Goal: Find contact information: Find contact information

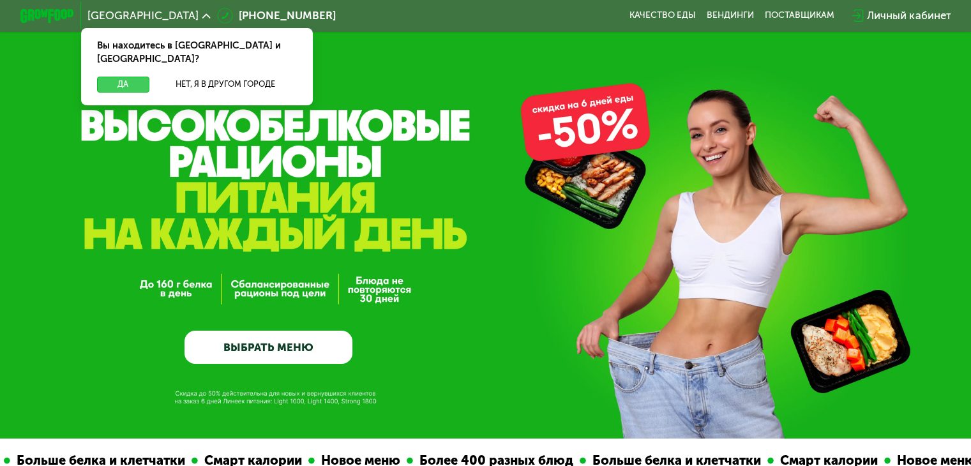
click at [135, 77] on button "Да" at bounding box center [123, 85] width 52 height 16
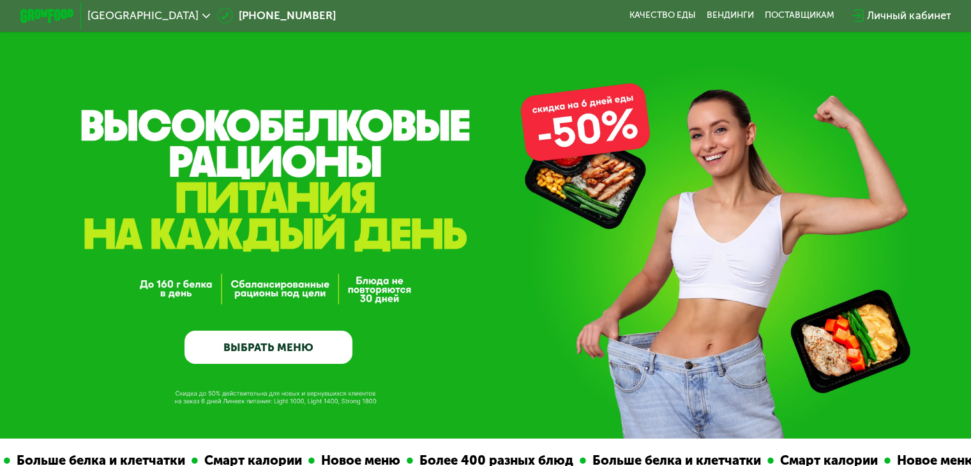
drag, startPoint x: 324, startPoint y: 15, endPoint x: 353, endPoint y: 26, distance: 30.5
click at [353, 26] on div "[GEOGRAPHIC_DATA] [PHONE_NUMBER] Качество еды [PERSON_NAME] поставщикам Личный …" at bounding box center [485, 15] width 944 height 29
click at [791, 8] on div "[GEOGRAPHIC_DATA] [PHONE_NUMBER] Качество еды [PERSON_NAME] поставщикам Личный …" at bounding box center [485, 15] width 944 height 29
click at [794, 16] on div "поставщикам" at bounding box center [800, 15] width 70 height 11
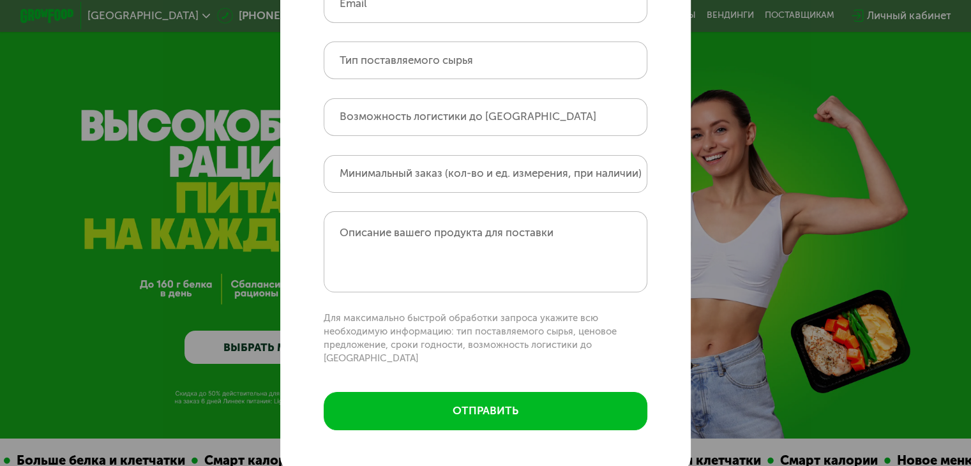
scroll to position [192, 0]
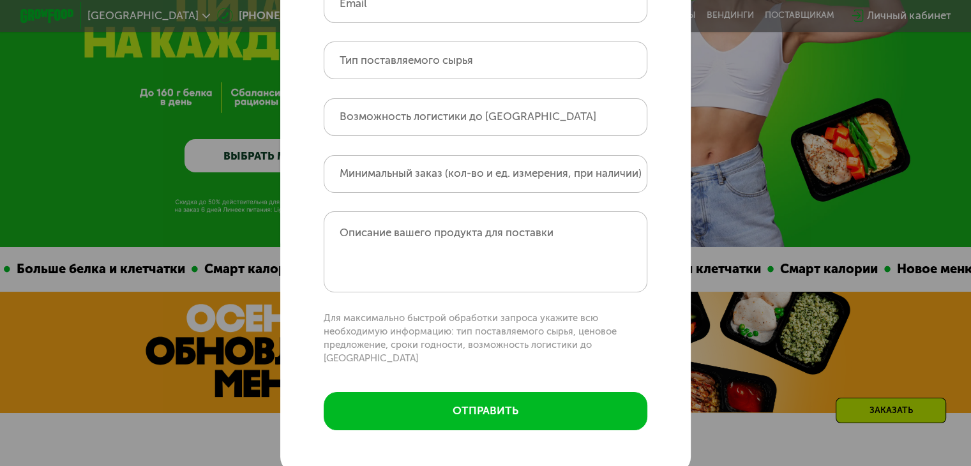
click at [729, 156] on div "Поставщикам Контактное лицо Название и город вашей компании Email Тип поставляе…" at bounding box center [485, 233] width 971 height 466
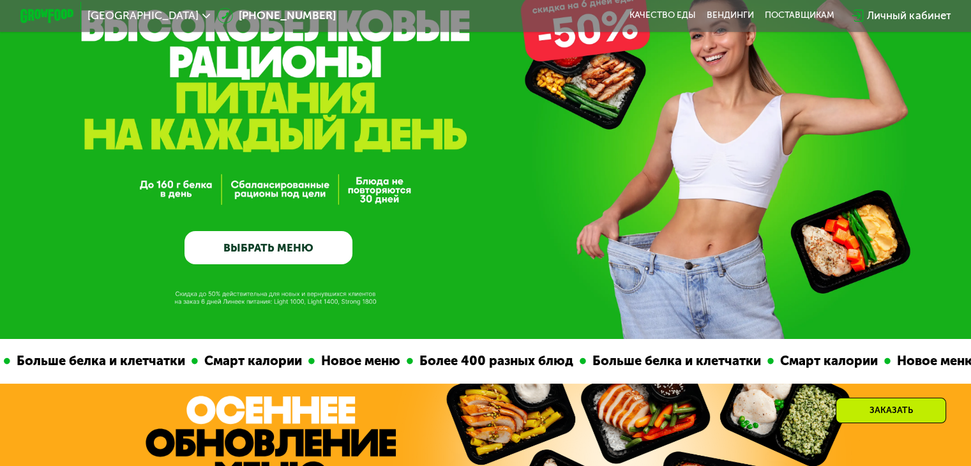
scroll to position [0, 0]
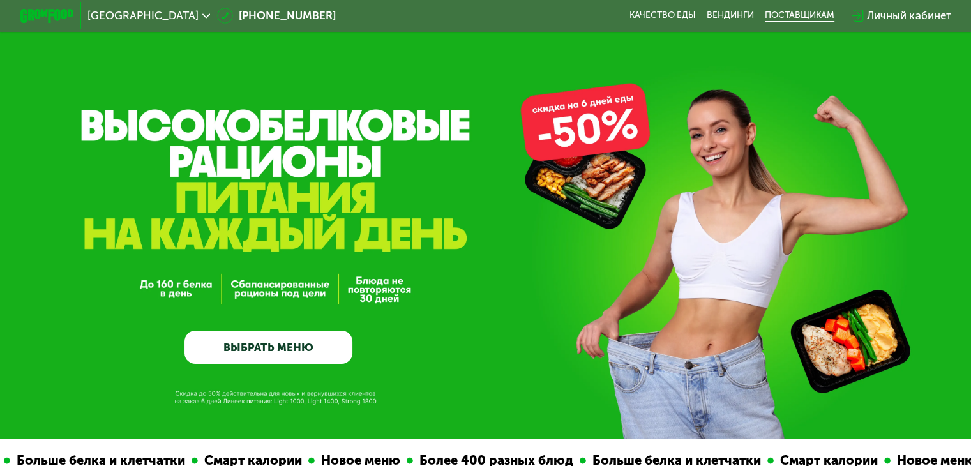
click at [789, 13] on div "поставщикам" at bounding box center [800, 15] width 70 height 11
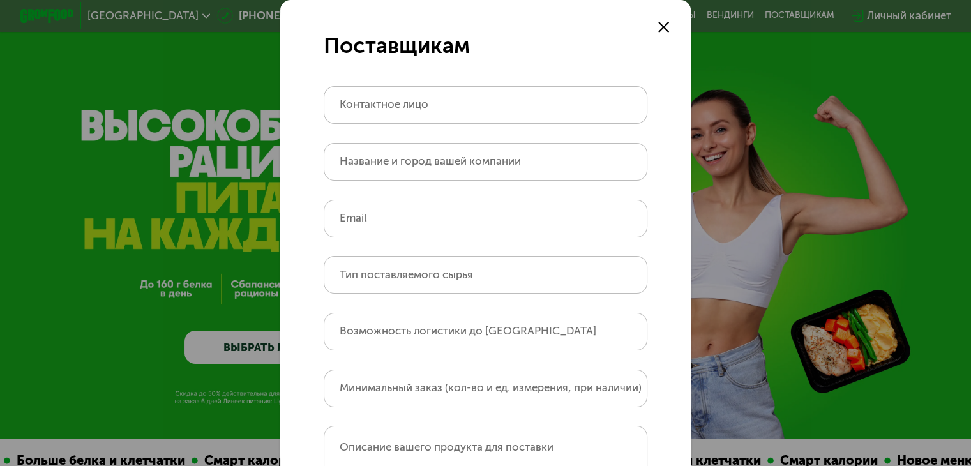
click at [794, 206] on div "Поставщикам Контактное лицо Название и город вашей компании Email Тип поставляе…" at bounding box center [485, 233] width 971 height 466
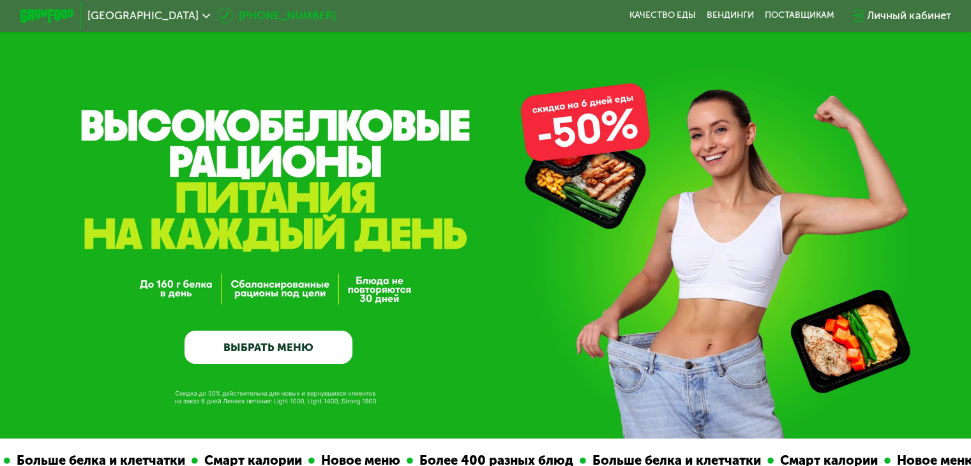
drag, startPoint x: 321, startPoint y: 15, endPoint x: 302, endPoint y: 18, distance: 19.3
click at [302, 18] on div "[GEOGRAPHIC_DATA] [PHONE_NUMBER] Качество еды [PERSON_NAME] поставщикам Личный …" at bounding box center [485, 15] width 944 height 29
copy link "[PHONE_NUMBER]"
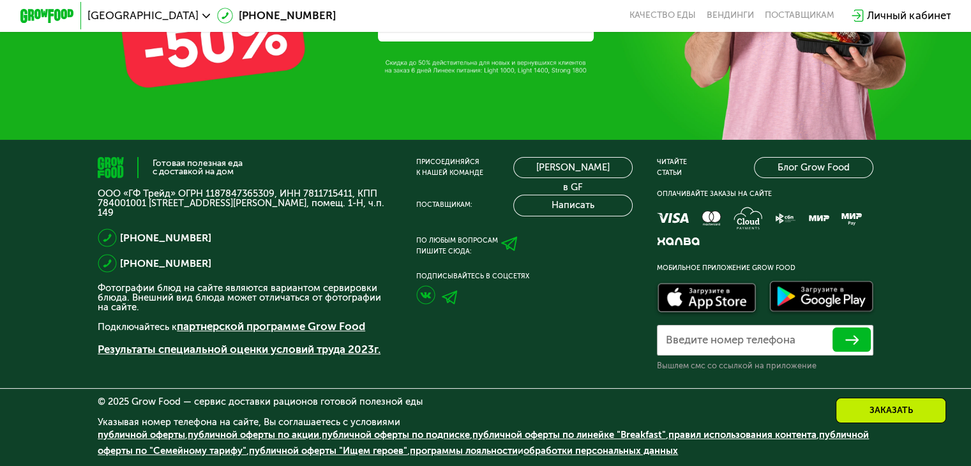
scroll to position [4378, 0]
drag, startPoint x: 224, startPoint y: 211, endPoint x: 89, endPoint y: 183, distance: 138.2
click at [89, 183] on div "Готовая полезная еда с доставкой на дом ООО «ГФ Трейд» ОГРН 1187847365309, ИНН …" at bounding box center [485, 303] width 971 height 326
copy p "ООО «ГФ Трейд» ОГРН 1187847365309, ИНН 7811715411, КПП 784001001 [STREET_ADDRES…"
click at [316, 328] on link "партнерской программе Grow Food" at bounding box center [271, 326] width 188 height 13
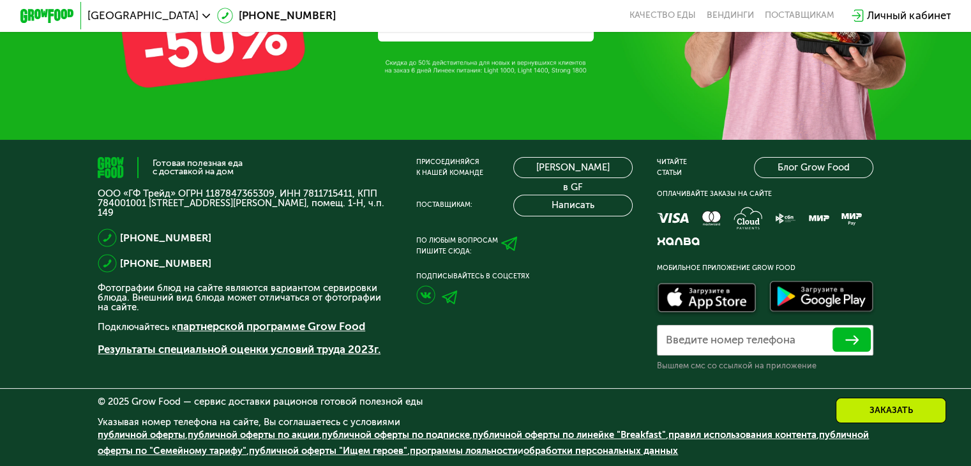
click at [502, 240] on use at bounding box center [509, 244] width 16 height 15
